Goal: Transaction & Acquisition: Purchase product/service

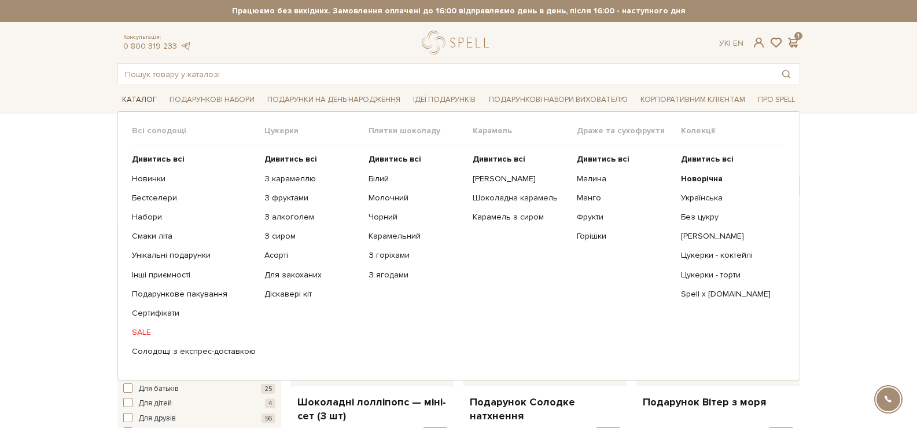
click at [129, 100] on link "Каталог" at bounding box center [140, 100] width 44 height 18
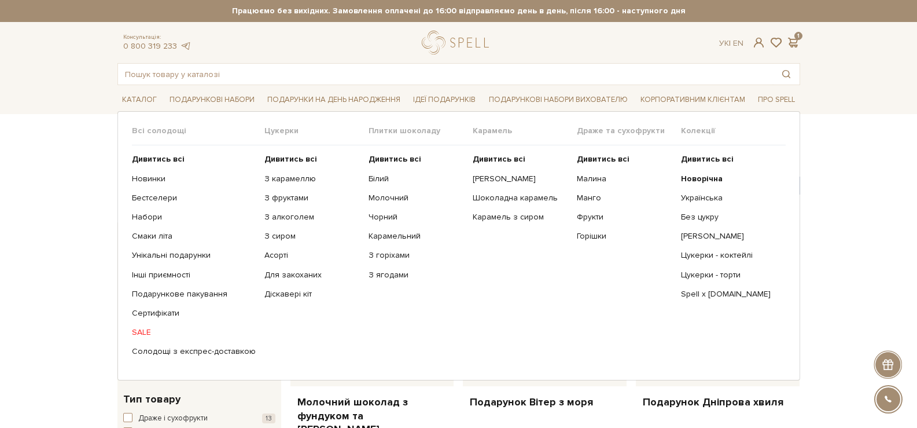
click at [133, 329] on link "SALE" at bounding box center [194, 332] width 124 height 10
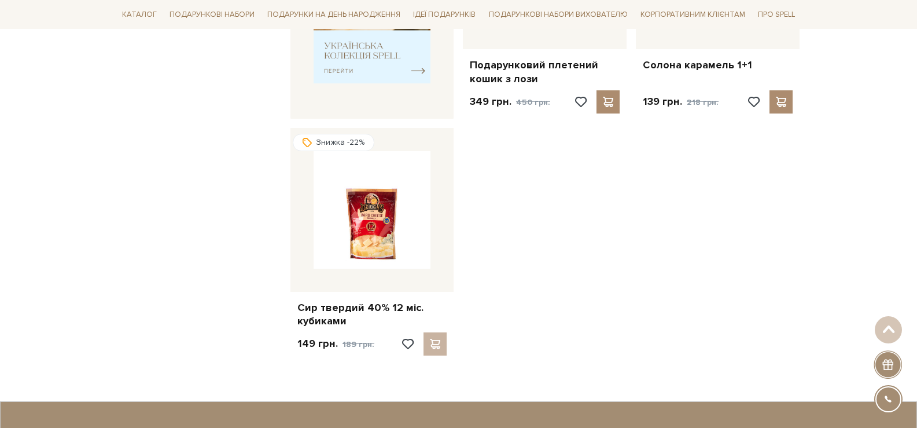
scroll to position [116, 0]
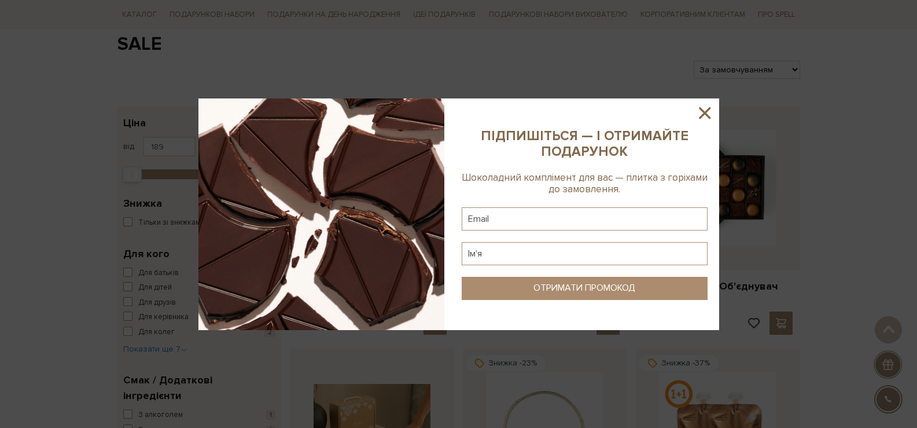
click at [702, 107] on icon at bounding box center [705, 113] width 20 height 20
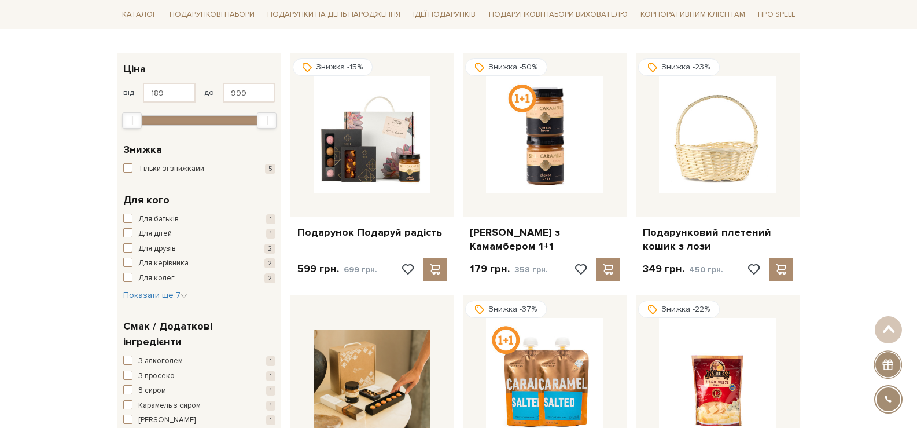
scroll to position [405, 0]
